Goal: Task Accomplishment & Management: Use online tool/utility

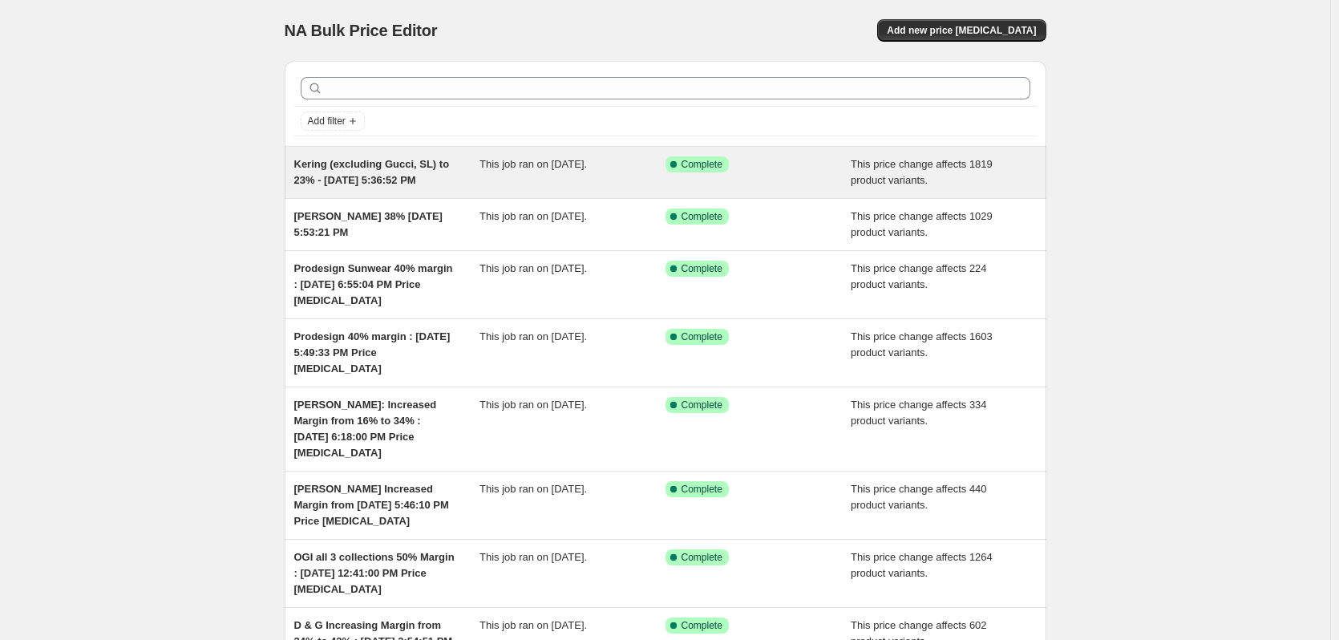
click at [396, 186] on span "Kering (excluding Gucci, SL) to 23% - [DATE] 5:36:52 PM" at bounding box center [372, 172] width 156 height 28
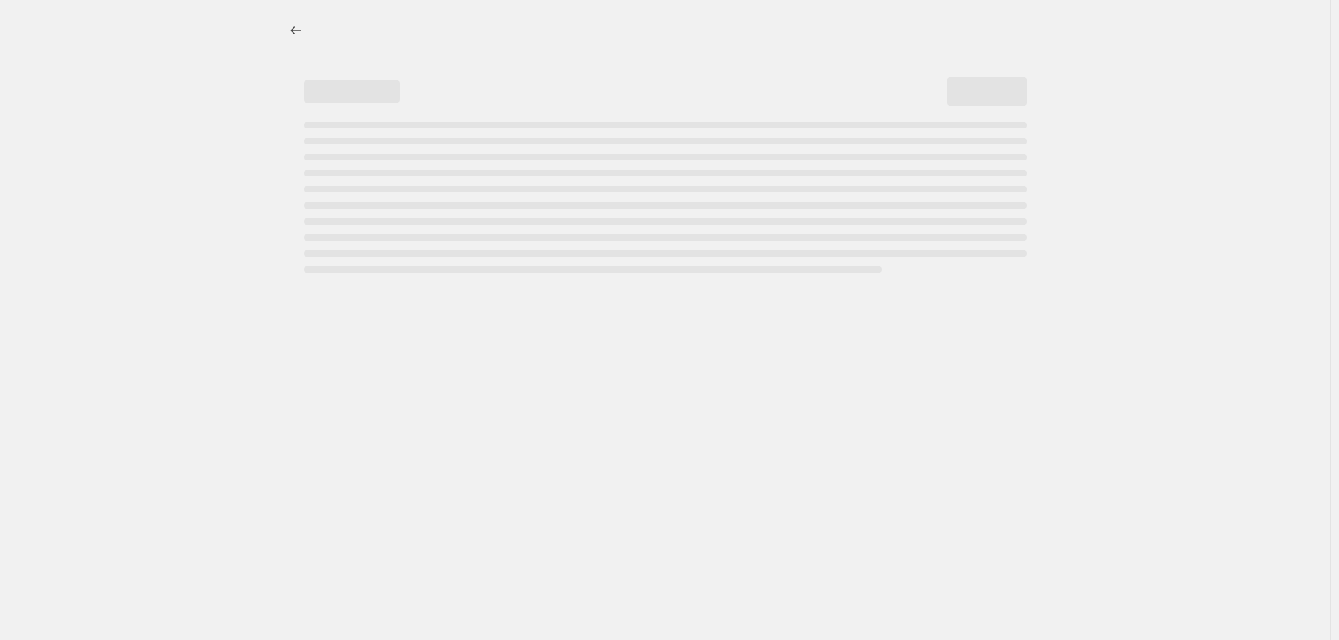
select select "margin"
select select "no_change"
select select "product_status"
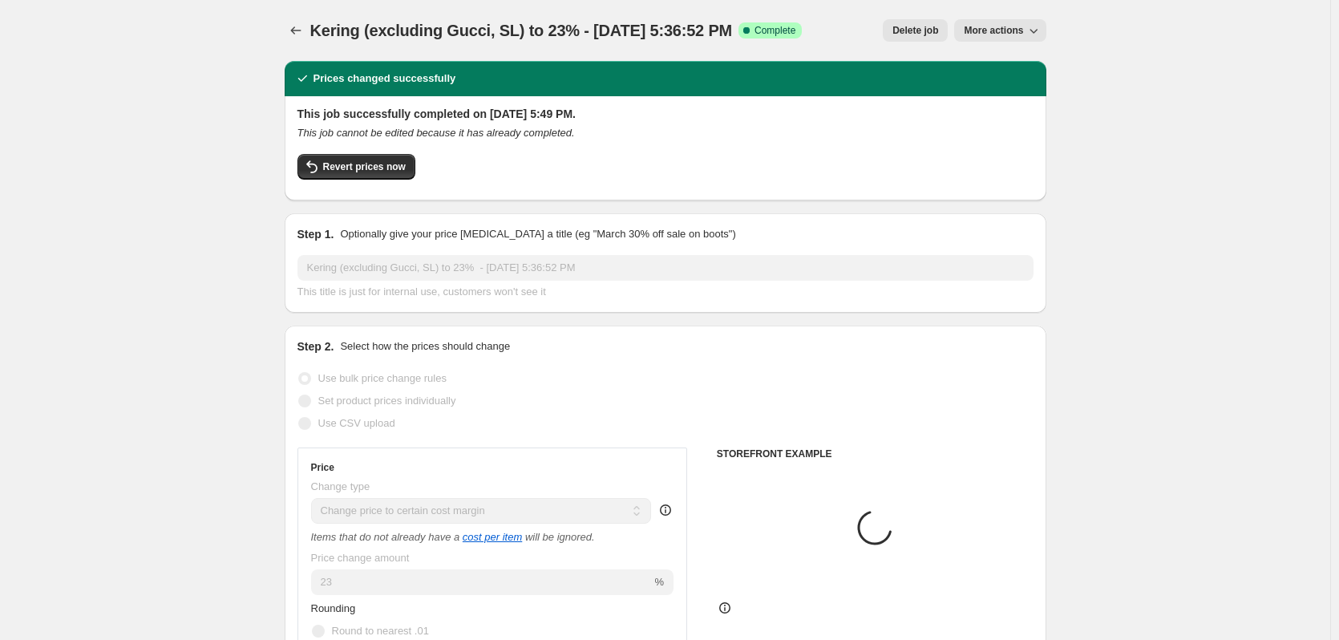
select select "collection"
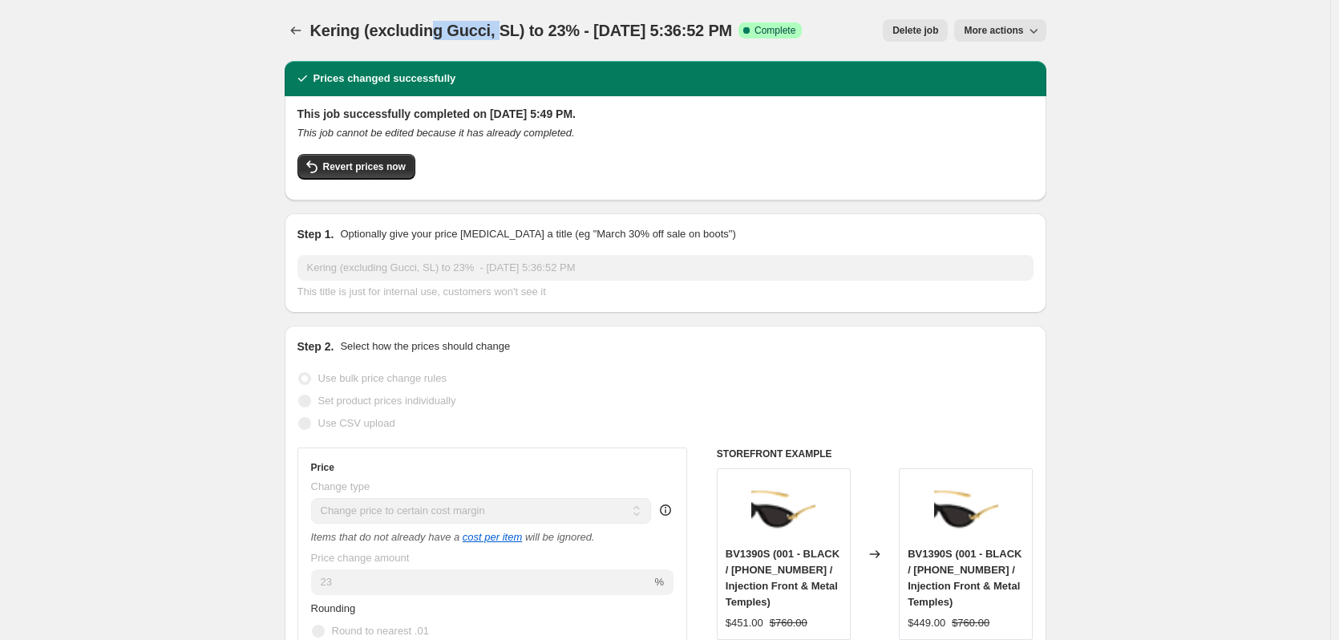
drag, startPoint x: 438, startPoint y: 35, endPoint x: 499, endPoint y: 33, distance: 61.0
click at [499, 33] on span "Kering (excluding Gucci, SL) to 23% - [DATE] 5:36:52 PM" at bounding box center [521, 31] width 423 height 18
